Goal: Information Seeking & Learning: Learn about a topic

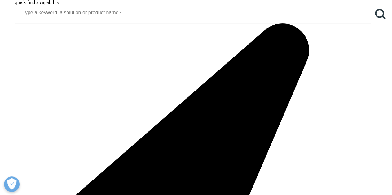
scroll to position [587, 0]
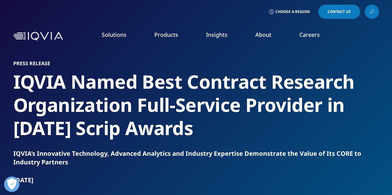
click at [157, 128] on h2 "IQVIA Named Best Contract Research Organization Full-Service Provider in [DATE]…" at bounding box center [196, 105] width 366 height 70
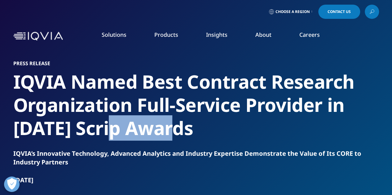
click at [157, 128] on h2 "IQVIA Named Best Contract Research Organization Full-Service Provider in [DATE]…" at bounding box center [196, 105] width 366 height 70
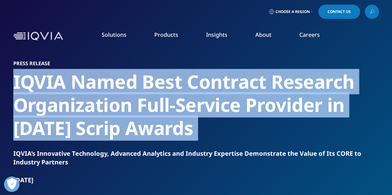
click at [157, 128] on h2 "IQVIA Named Best Contract Research Organization Full-Service Provider in [DATE]…" at bounding box center [196, 105] width 366 height 70
